Goal: Information Seeking & Learning: Learn about a topic

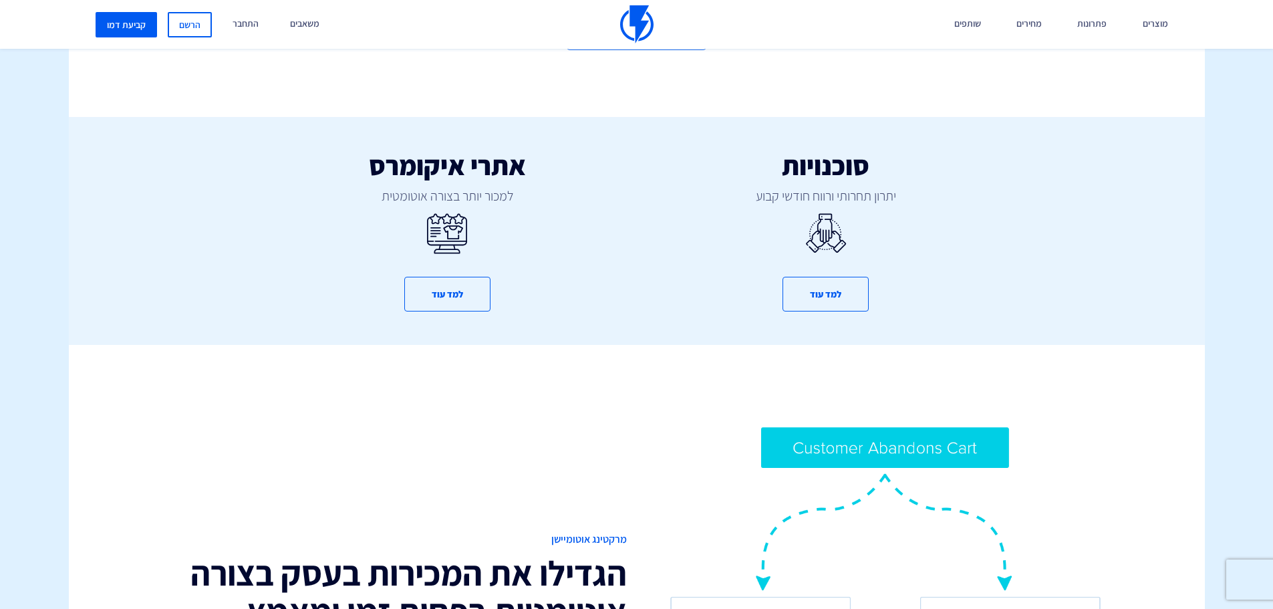
scroll to position [746, 0]
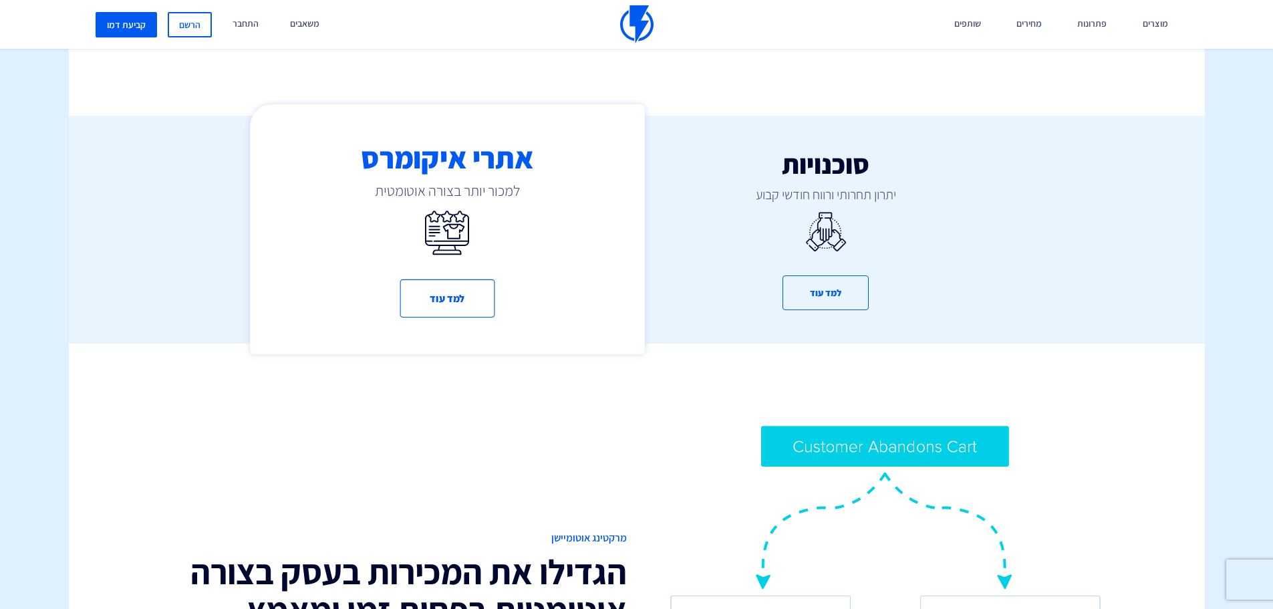
click at [411, 217] on div "אתרי איקומרס למכור יותר בצורה אוטומטית למד עוד" at bounding box center [447, 229] width 394 height 250
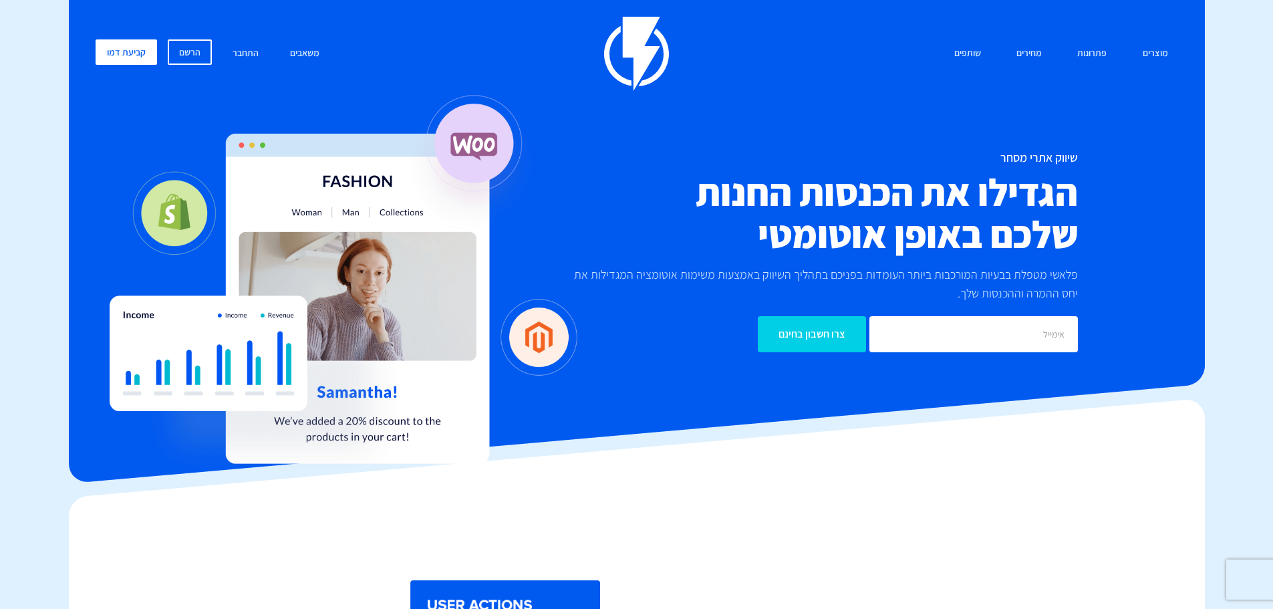
drag, startPoint x: 624, startPoint y: 249, endPoint x: 625, endPoint y: 291, distance: 42.1
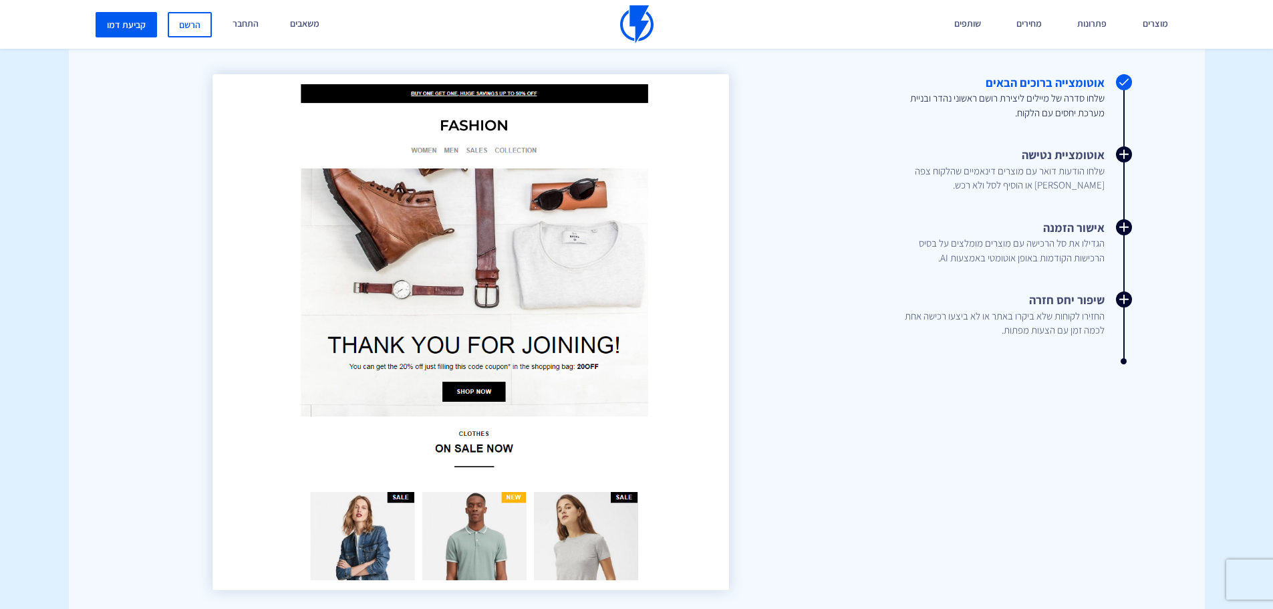
scroll to position [1599, 0]
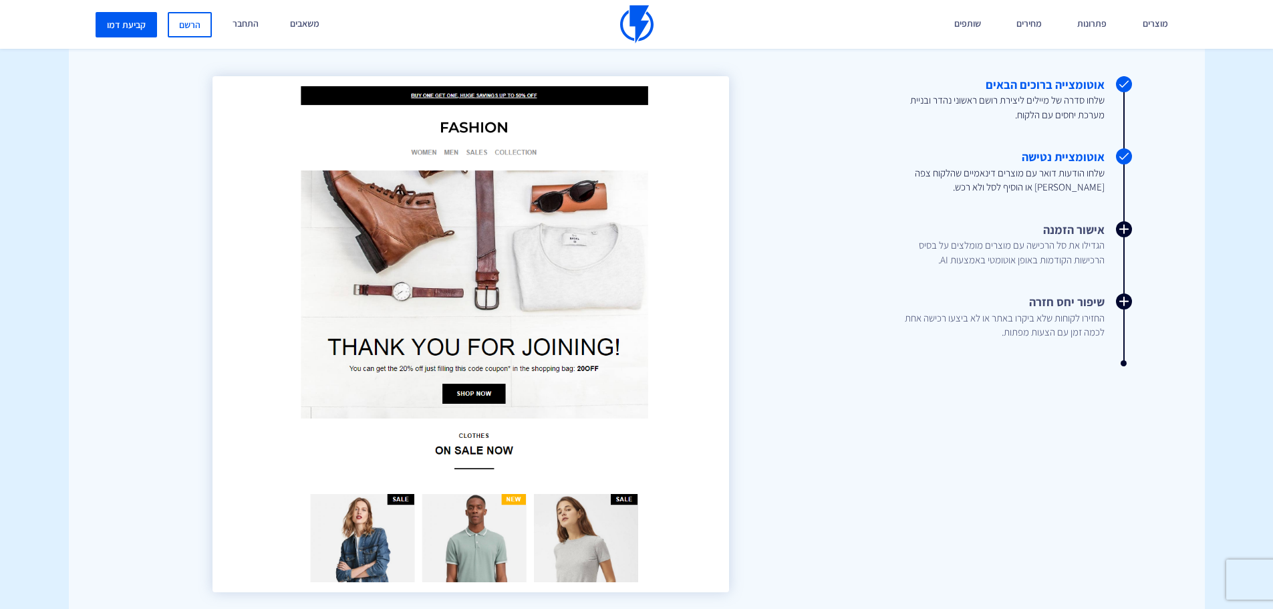
click at [1087, 162] on link "אוטומציית נטישה שלחו הודעות דואר עם מוצרים דינאמיים שהלקוח צפה [PERSON_NAME] או…" at bounding box center [969, 171] width 272 height 46
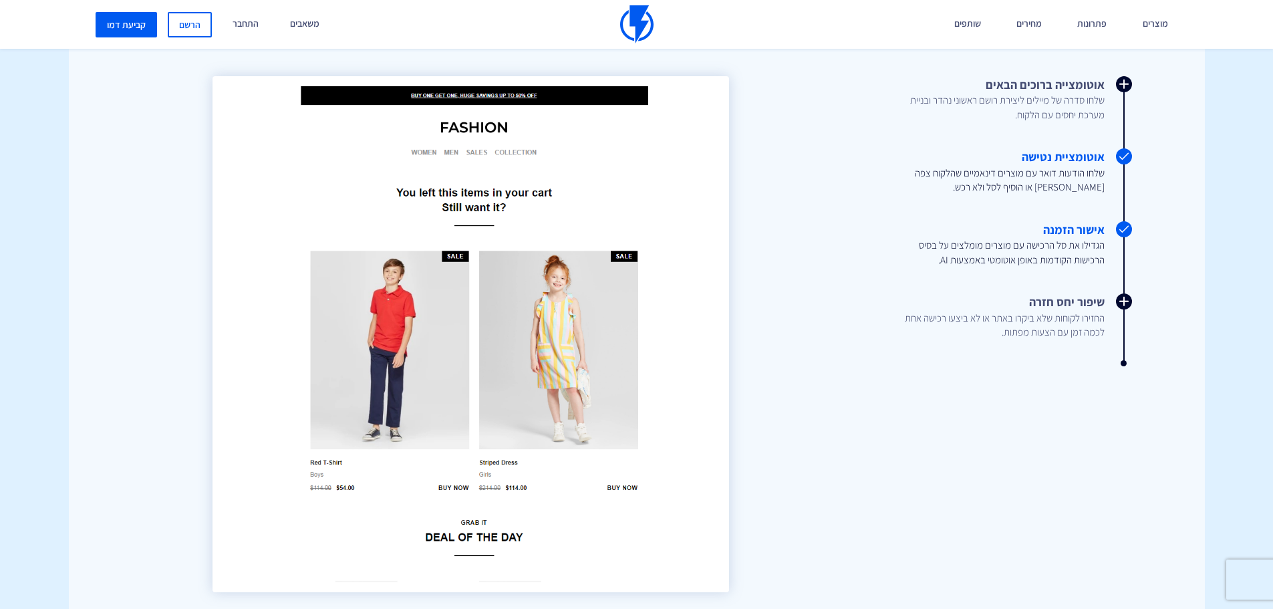
click at [1082, 227] on link "אישור הזמנה הגדילו את סל הרכישה עם מוצרים מומלצים על בסיס הרכישות הקודמות באופן…" at bounding box center [969, 244] width 272 height 46
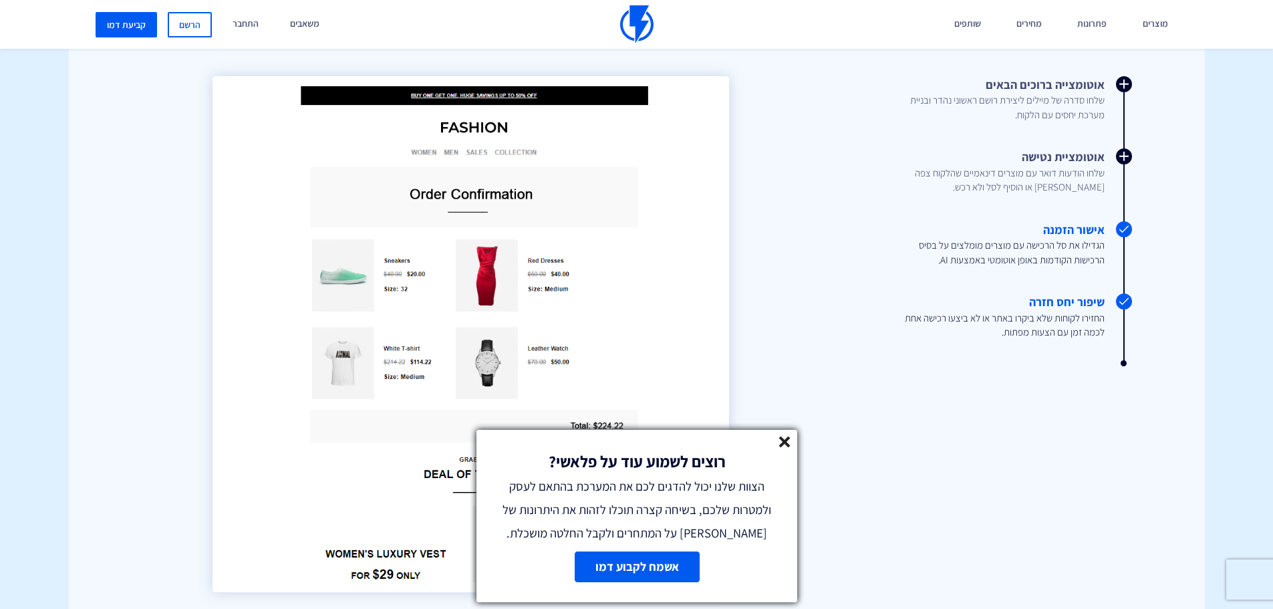
click at [1065, 307] on link "שיפור יחס חזרה החזירו לקוחות שלא ביקרו באתר או לא ביצעו רכישה אחת לכמה זמן עם ה…" at bounding box center [969, 316] width 272 height 46
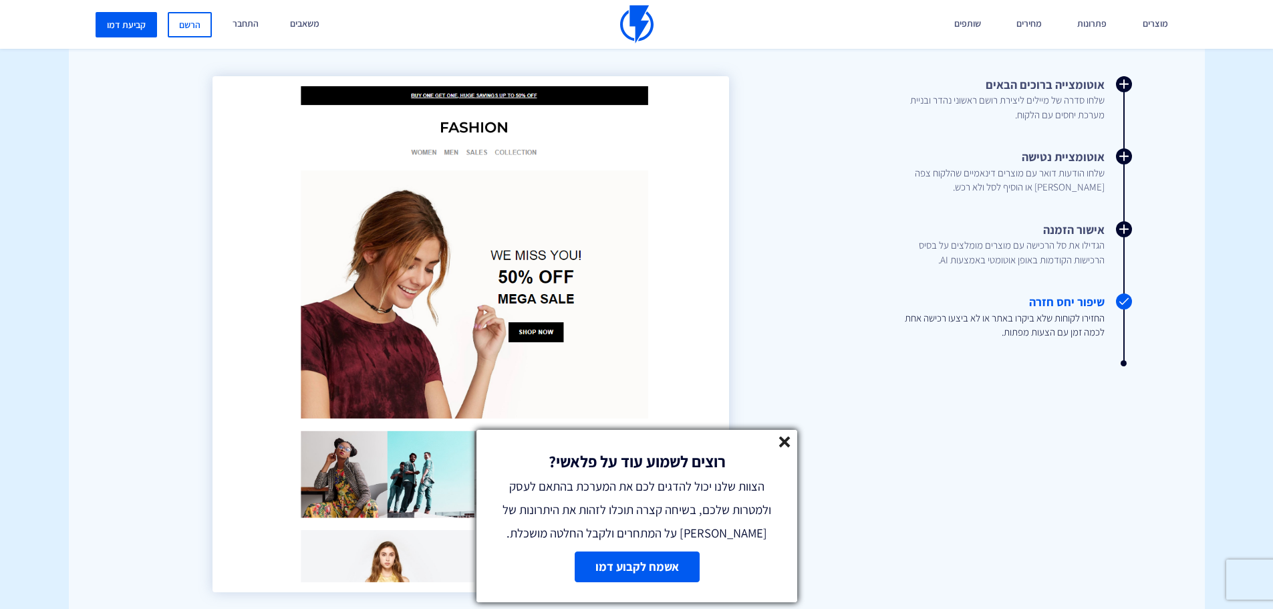
click at [784, 441] on line at bounding box center [784, 441] width 9 height 9
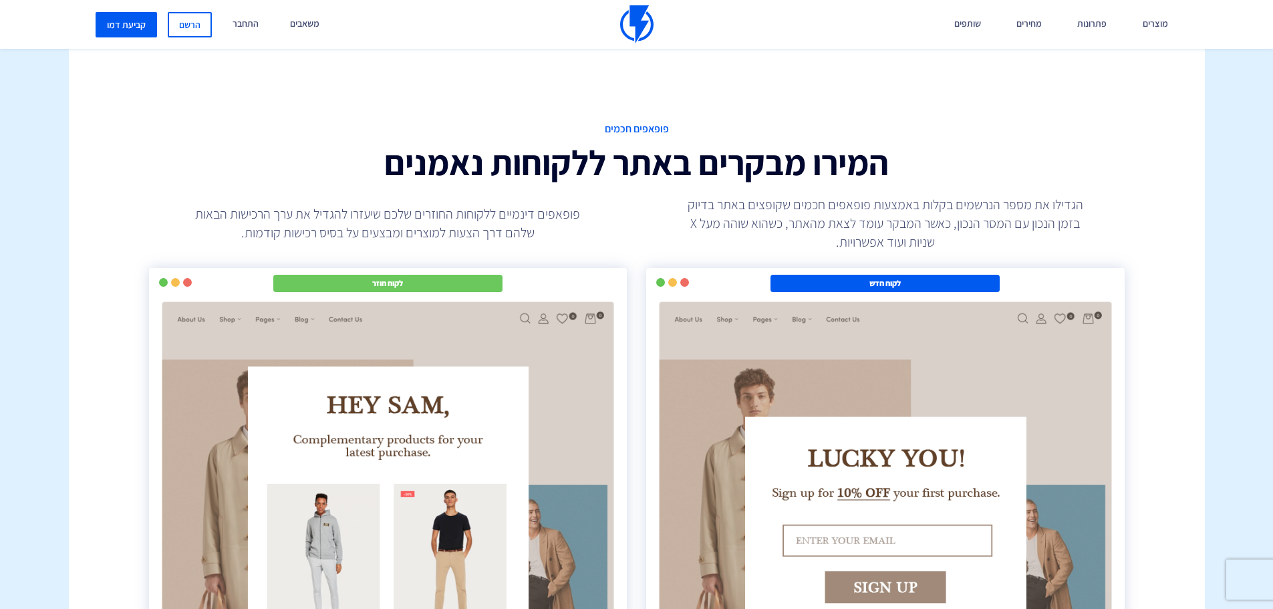
scroll to position [2297, 0]
